Goal: Check status: Check status

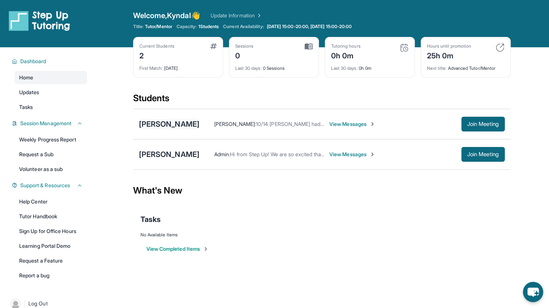
click at [150, 126] on div "[PERSON_NAME]" at bounding box center [169, 124] width 61 height 10
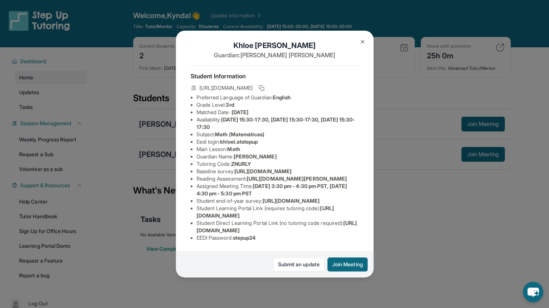
scroll to position [74, 11]
click at [198, 183] on span "[DATE] 3:30 pm - 4:30 pm PST, [DATE] 4:30 pm - 5:30 pm PST" at bounding box center [272, 190] width 151 height 14
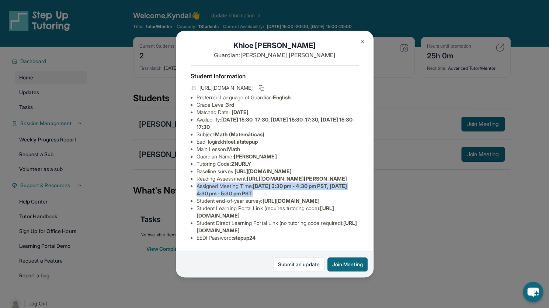
click at [198, 183] on span "[DATE] 3:30 pm - 4:30 pm PST, [DATE] 4:30 pm - 5:30 pm PST" at bounding box center [272, 190] width 151 height 14
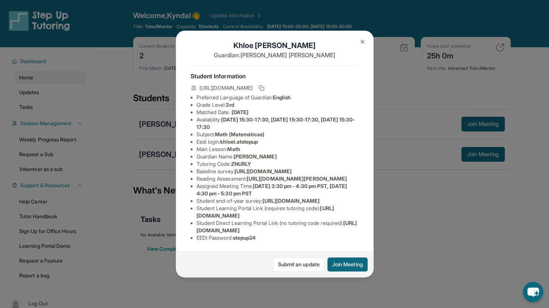
scroll to position [0, 11]
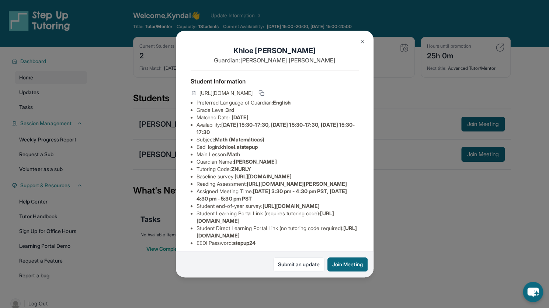
click at [362, 40] on img at bounding box center [363, 42] width 6 height 6
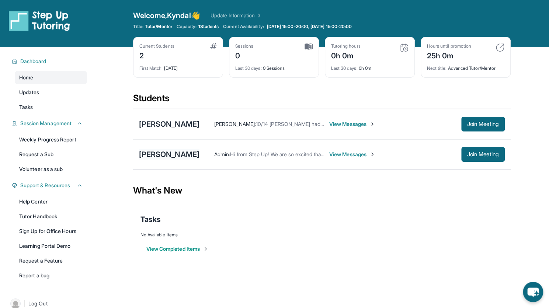
click at [179, 155] on div "[PERSON_NAME]" at bounding box center [169, 154] width 61 height 10
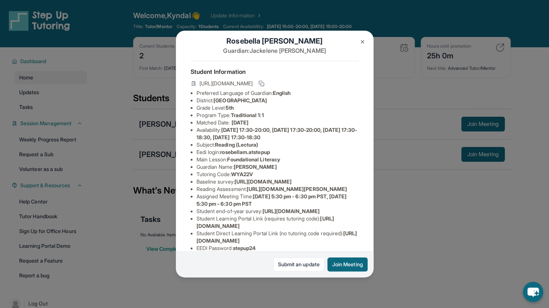
scroll to position [10, 0]
click at [364, 39] on img at bounding box center [363, 42] width 6 height 6
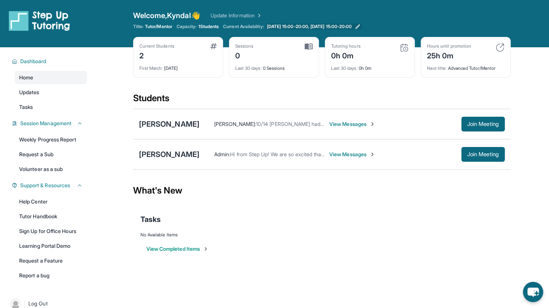
click at [352, 29] on span "[DATE] 15:00-20:00, [DATE] 15:00-20:00" at bounding box center [309, 27] width 85 height 6
click at [321, 233] on div "No Available Items" at bounding box center [322, 235] width 363 height 6
click at [352, 24] on span "[DATE] 15:00-20:00, [DATE] 15:00-20:00" at bounding box center [309, 27] width 85 height 6
